Goal: Find specific page/section: Find specific page/section

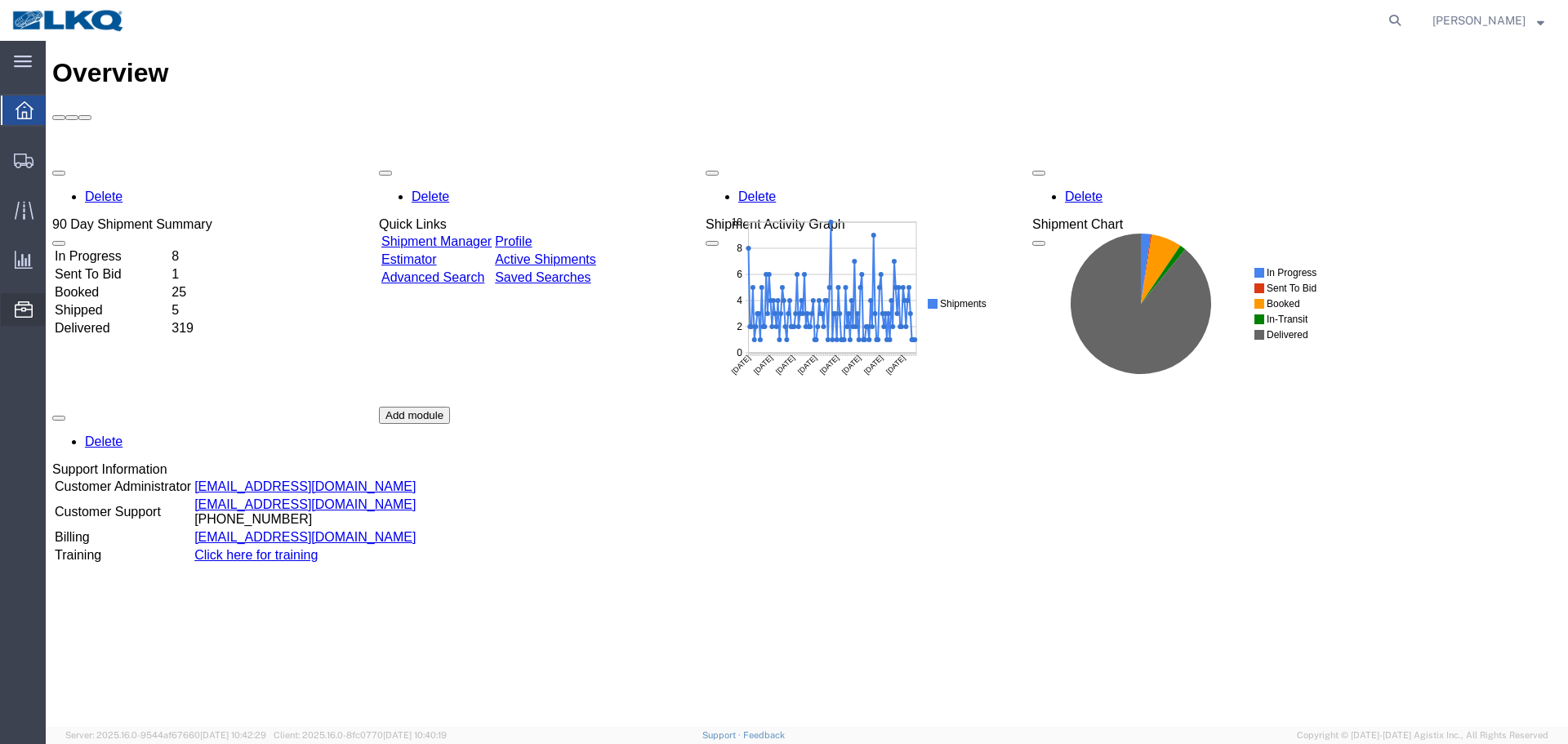
click at [0, 0] on span "Location Appointment" at bounding box center [0, 0] width 0 height 0
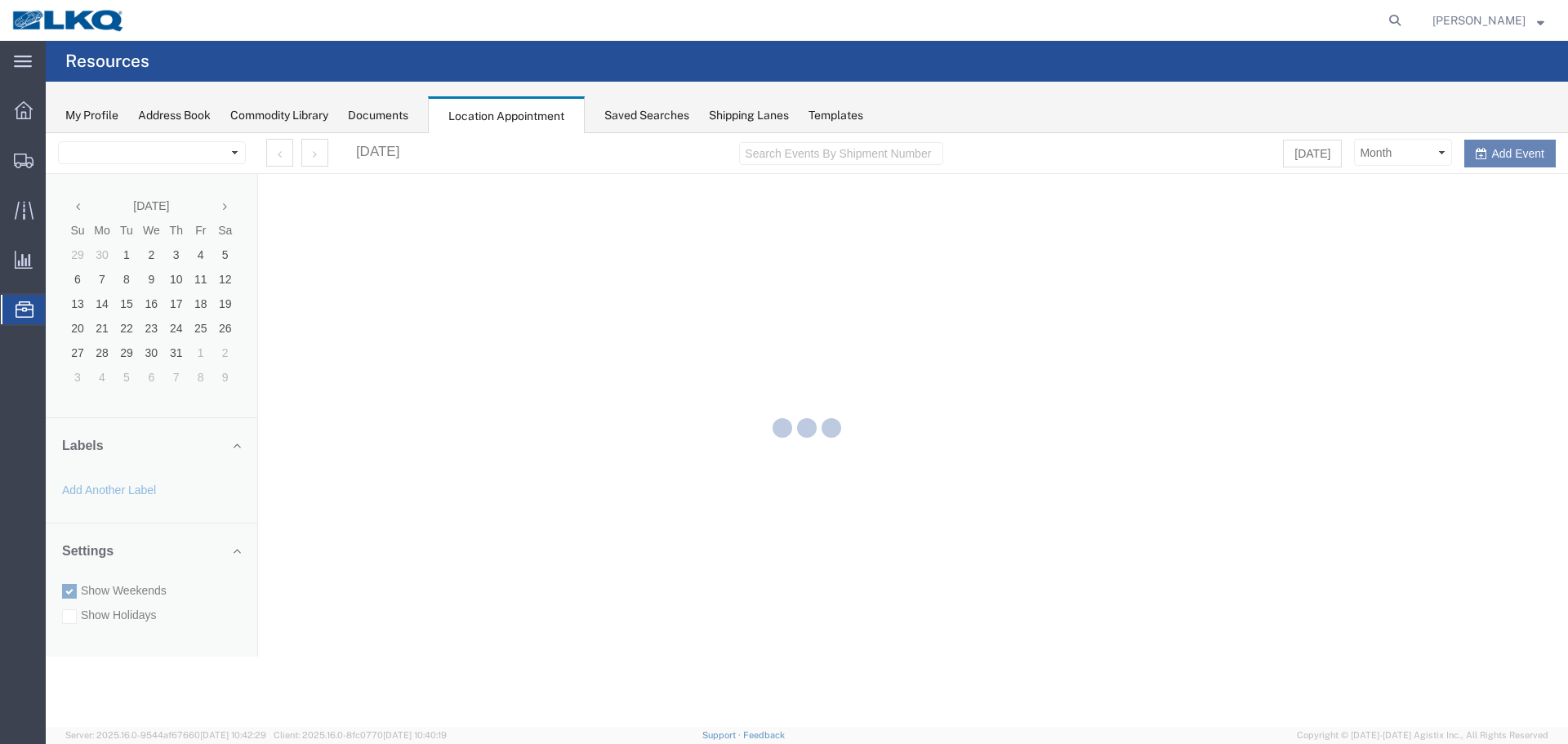
select select "28018"
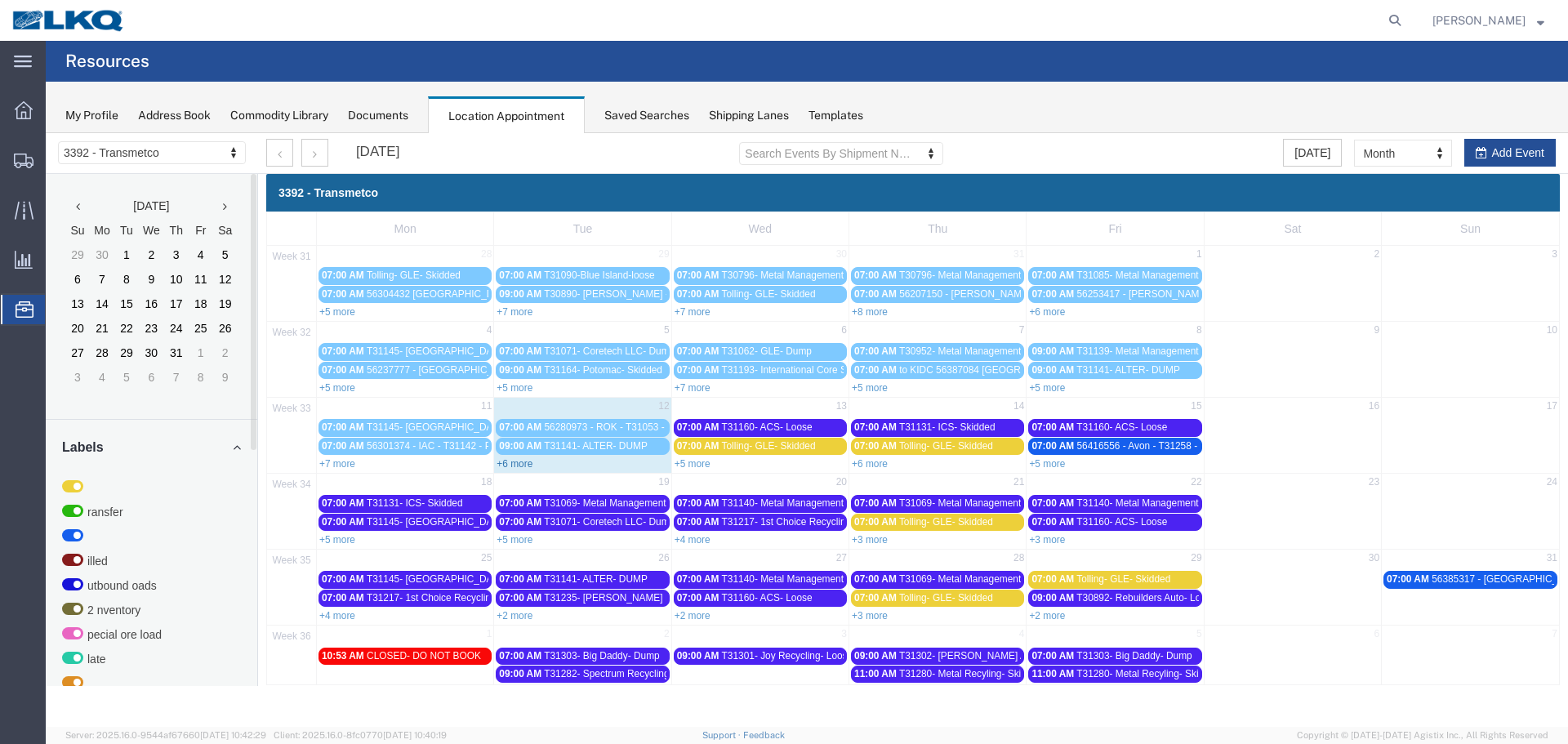
click at [527, 465] on link "+6 more" at bounding box center [514, 464] width 36 height 11
